Goal: Task Accomplishment & Management: Complete application form

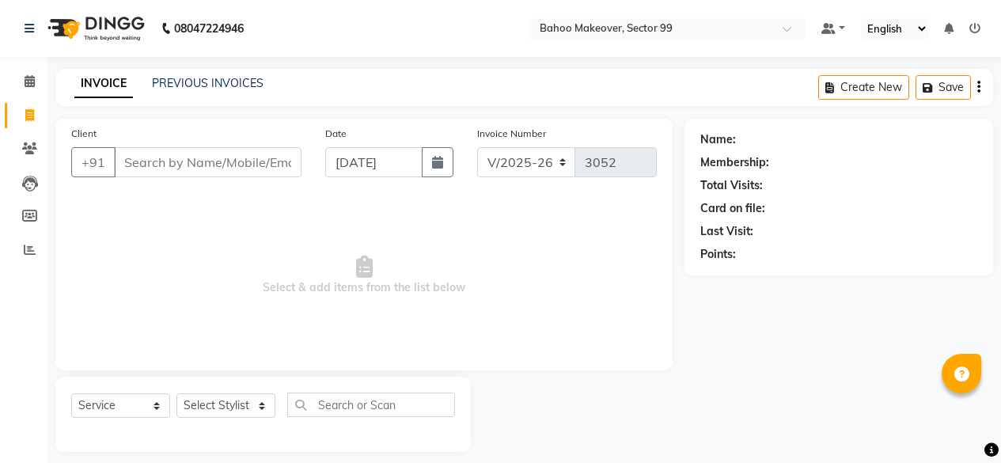
select select "6856"
select select "service"
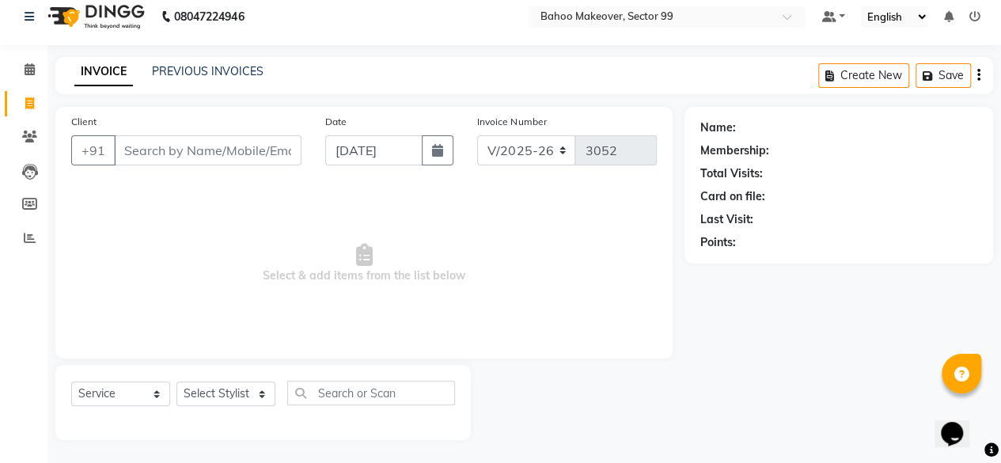
click at [175, 146] on input "Client" at bounding box center [208, 150] width 188 height 30
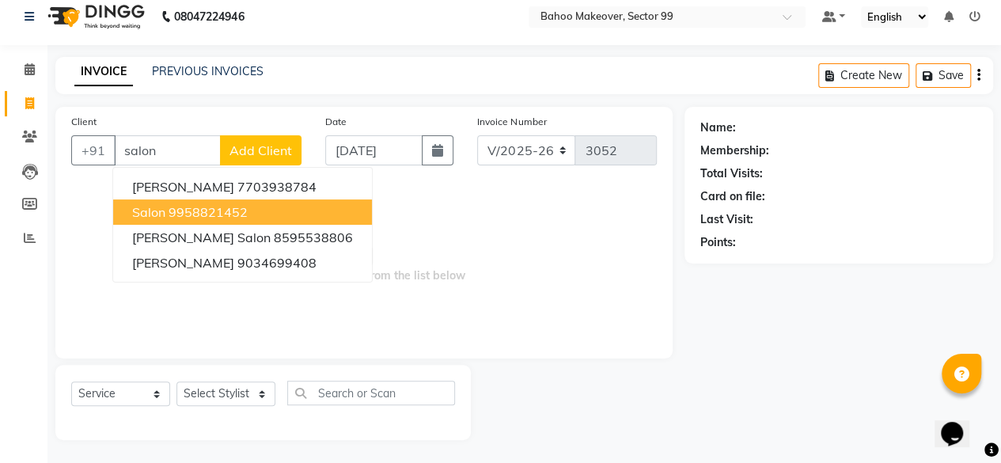
click at [196, 210] on ngb-highlight "9958821452" at bounding box center [208, 212] width 79 height 16
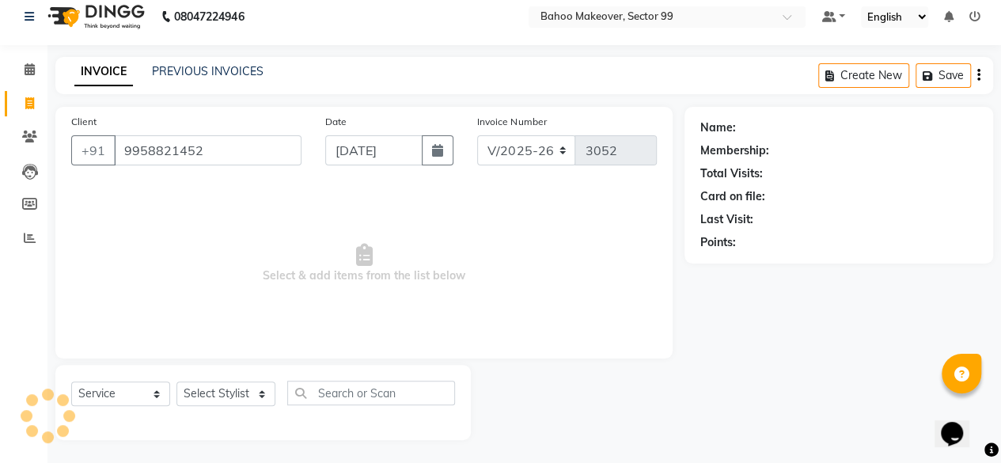
type input "9958821452"
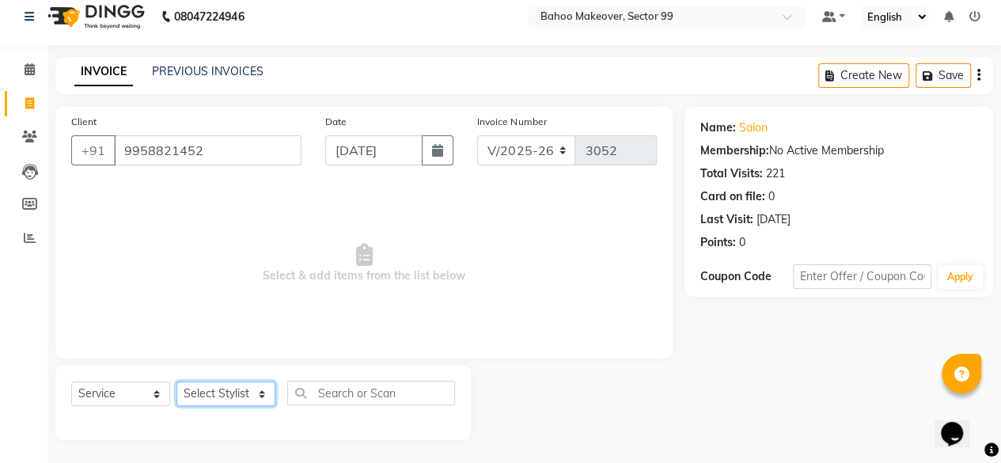
click at [264, 400] on select "Select Stylist [PERSON_NAME] Makeover Bahoo Makeover Salon [PERSON_NAME] [PERSO…" at bounding box center [225, 393] width 99 height 25
select select "64175"
click at [176, 381] on select "Select Stylist [PERSON_NAME] Makeover Bahoo Makeover Salon [PERSON_NAME] [PERSO…" at bounding box center [225, 393] width 99 height 25
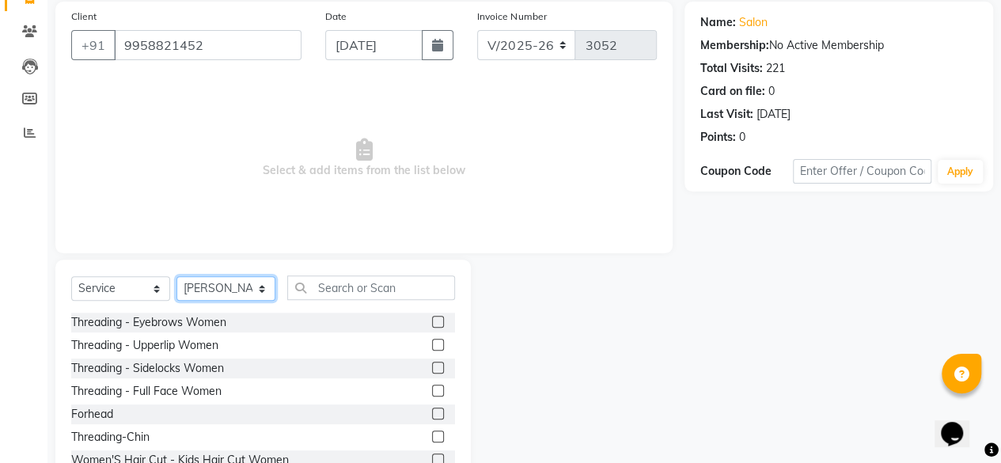
scroll to position [118, 0]
click at [432, 319] on label at bounding box center [438, 321] width 12 height 12
click at [432, 319] on input "checkbox" at bounding box center [437, 322] width 10 height 10
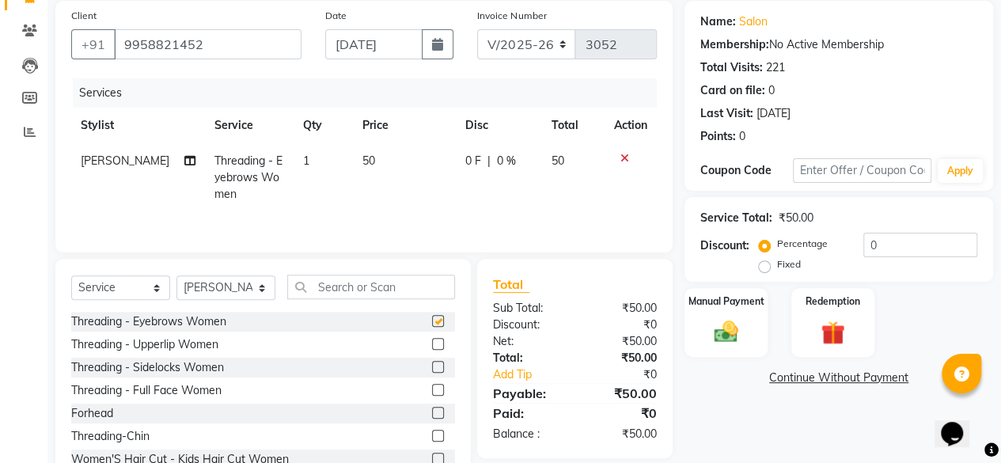
checkbox input "false"
click at [432, 343] on label at bounding box center [438, 344] width 12 height 12
click at [432, 343] on input "checkbox" at bounding box center [437, 345] width 10 height 10
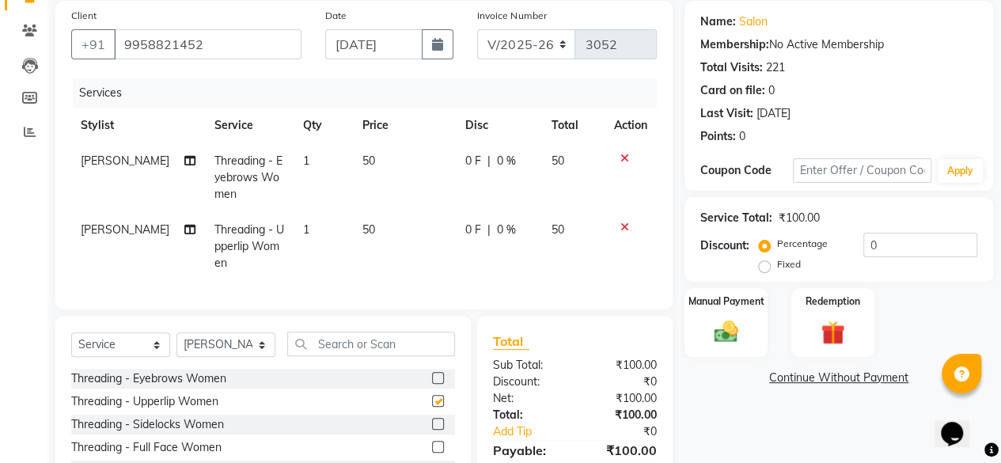
checkbox input "false"
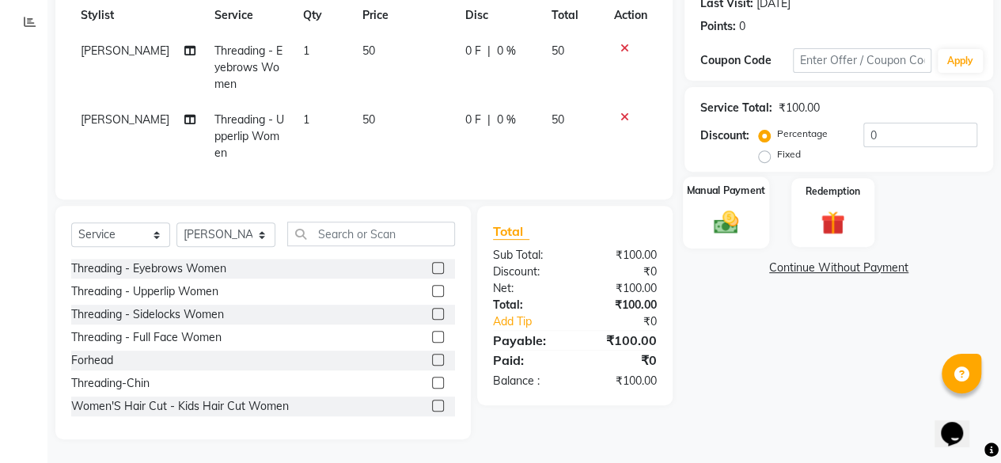
click at [728, 219] on img at bounding box center [726, 221] width 40 height 28
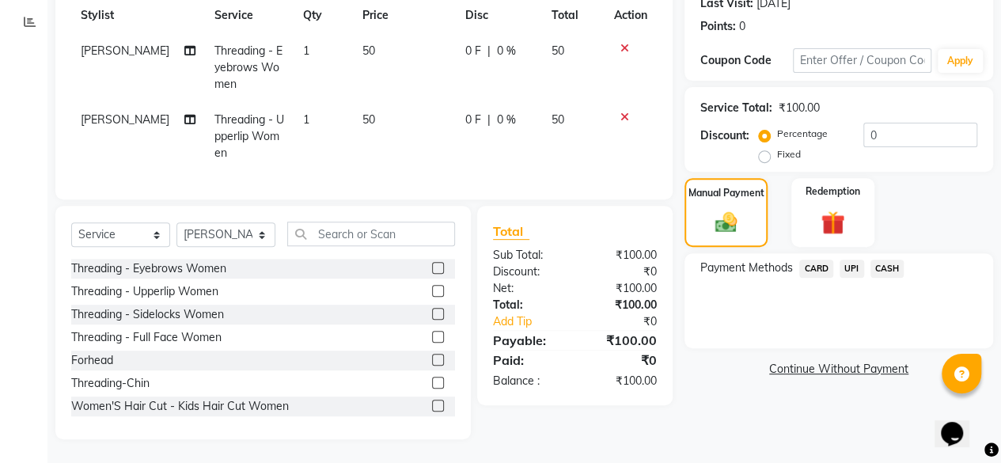
click at [852, 260] on span "UPI" at bounding box center [852, 269] width 25 height 18
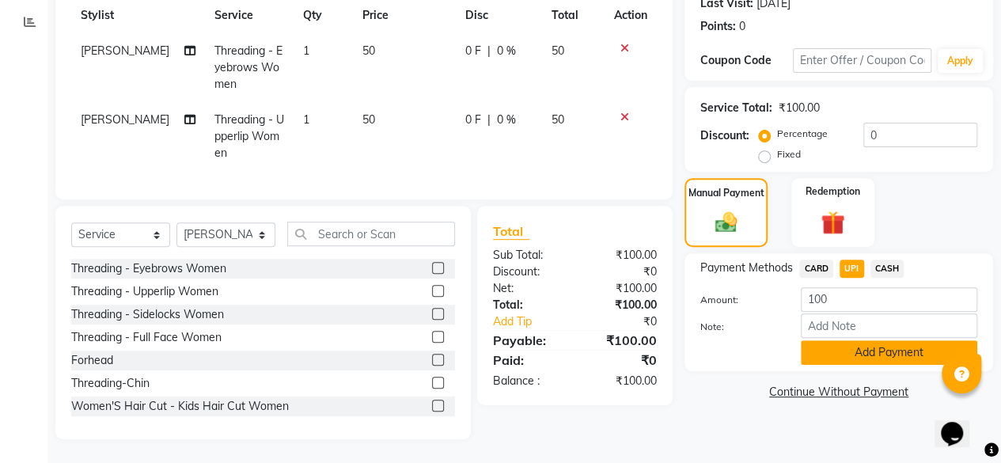
click at [888, 341] on button "Add Payment" at bounding box center [889, 352] width 176 height 25
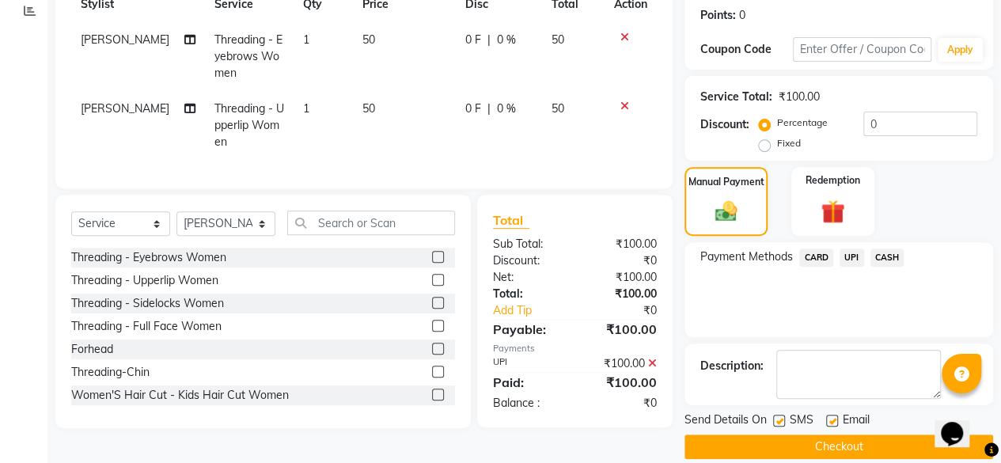
scroll to position [256, 0]
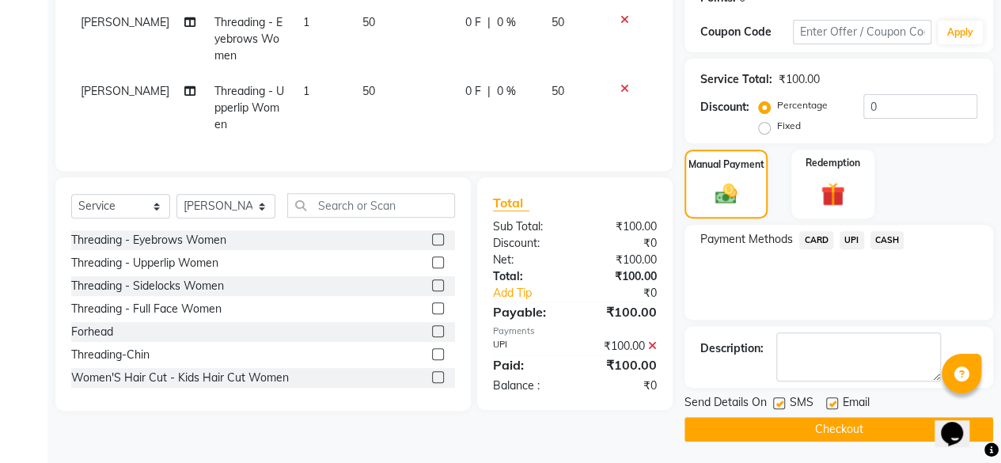
click at [840, 422] on button "Checkout" at bounding box center [839, 429] width 309 height 25
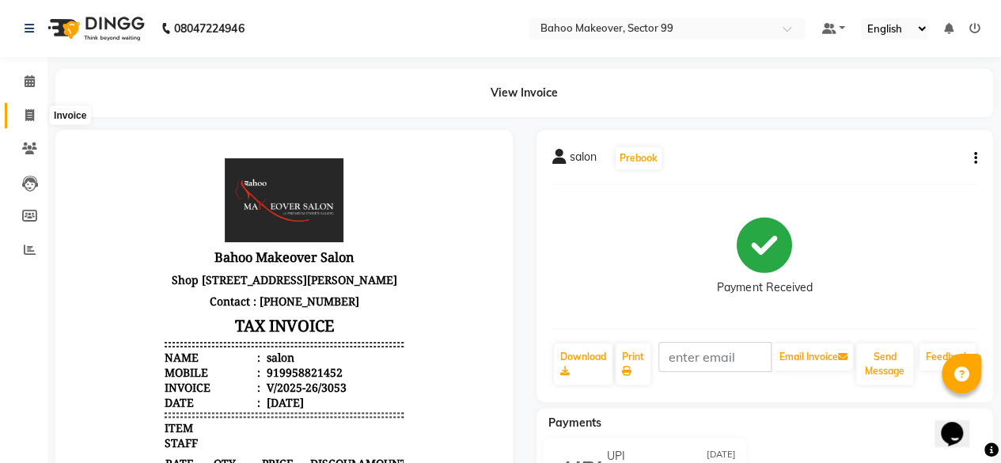
click at [28, 120] on icon at bounding box center [29, 115] width 9 height 12
select select "service"
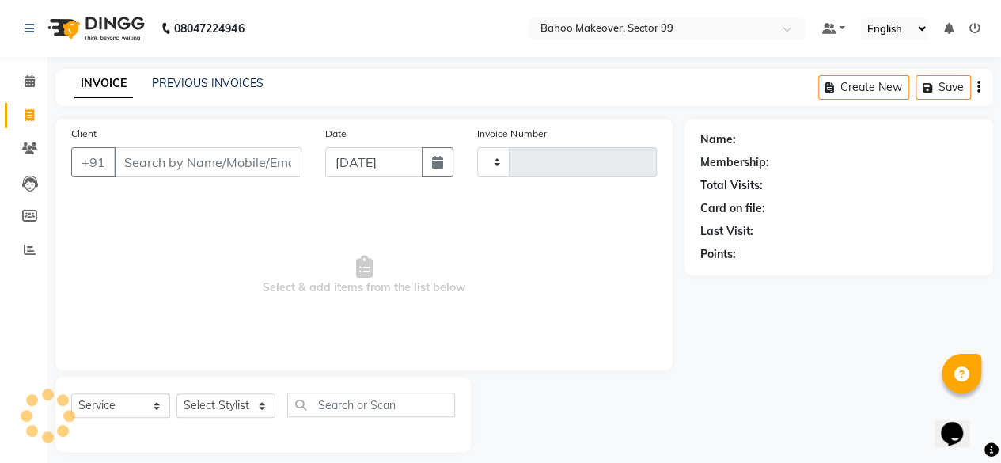
scroll to position [12, 0]
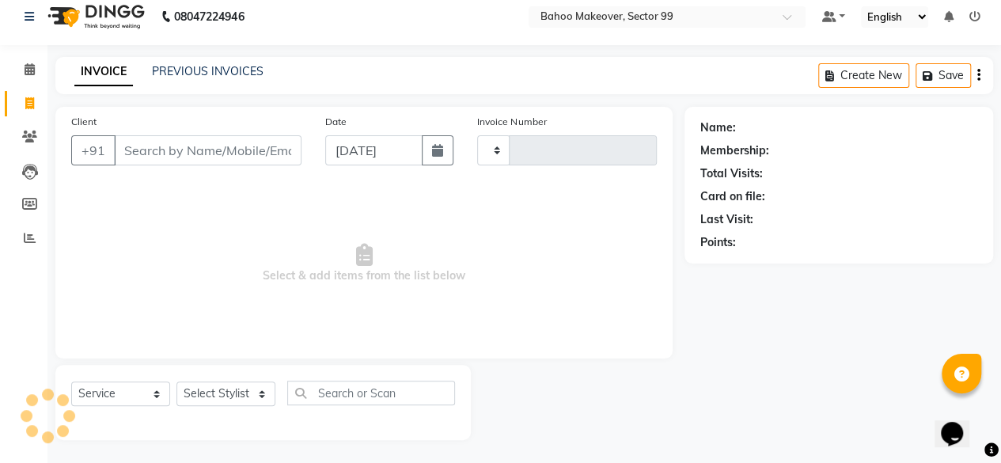
type input "3054"
select select "6856"
click at [33, 71] on icon at bounding box center [30, 69] width 10 height 12
